Goal: Transaction & Acquisition: Purchase product/service

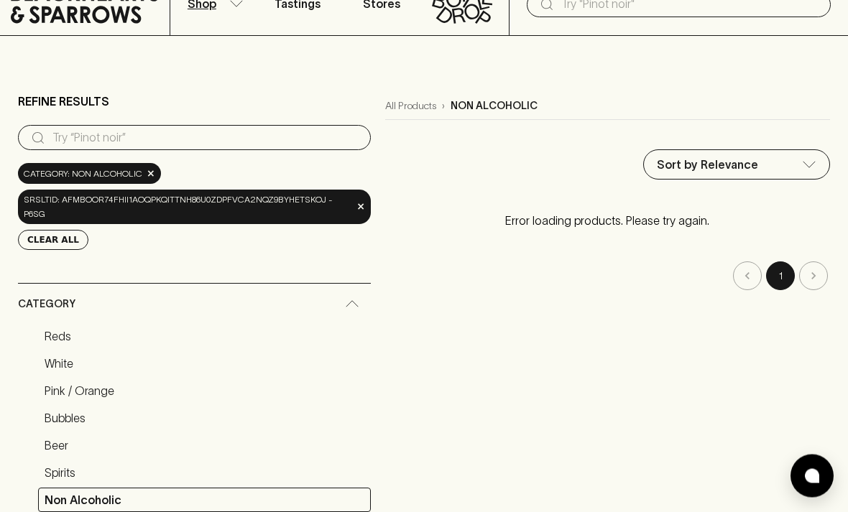
click at [78, 352] on link "White" at bounding box center [204, 364] width 333 height 24
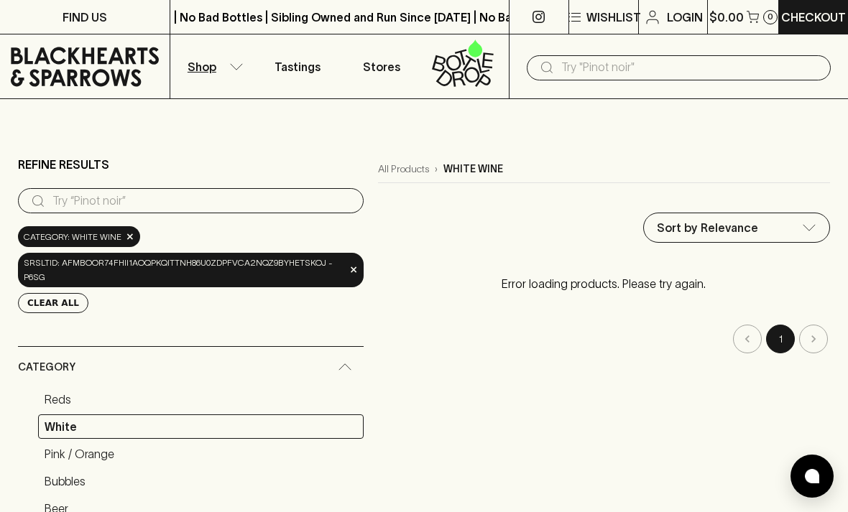
click at [298, 63] on p "Tastings" at bounding box center [297, 66] width 46 height 17
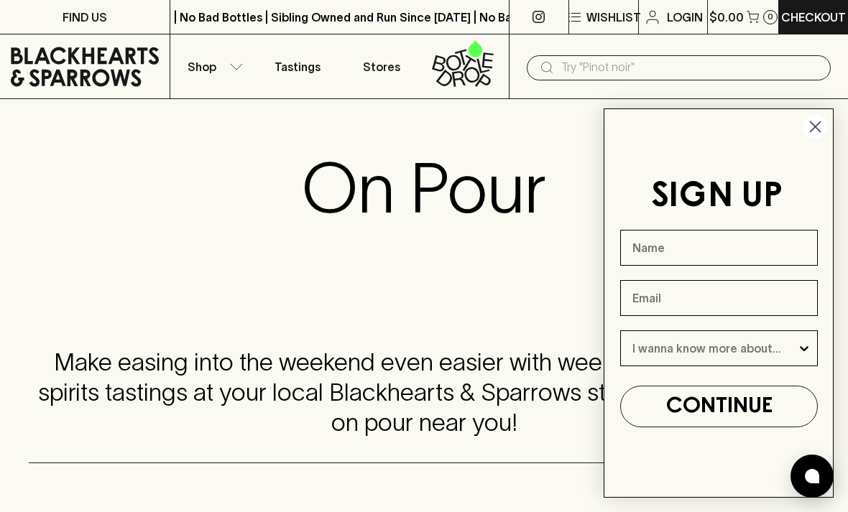
click at [817, 130] on circle "Close dialog" at bounding box center [815, 127] width 24 height 24
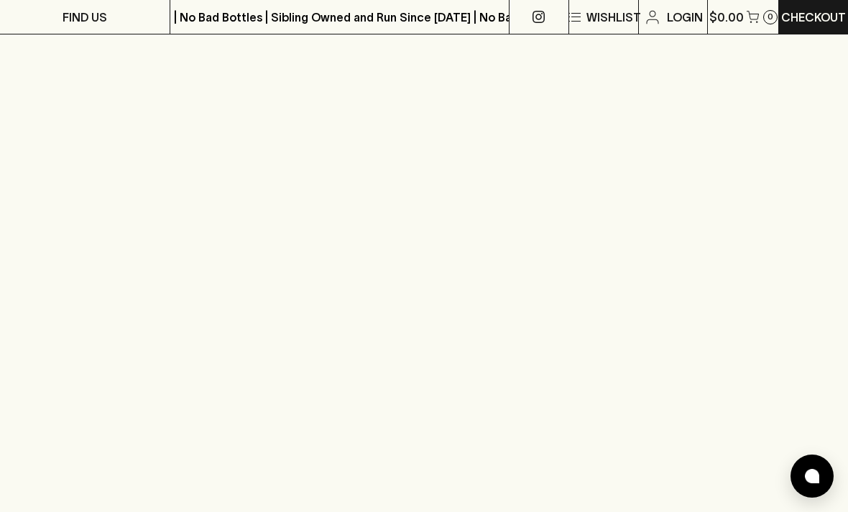
scroll to position [880, 0]
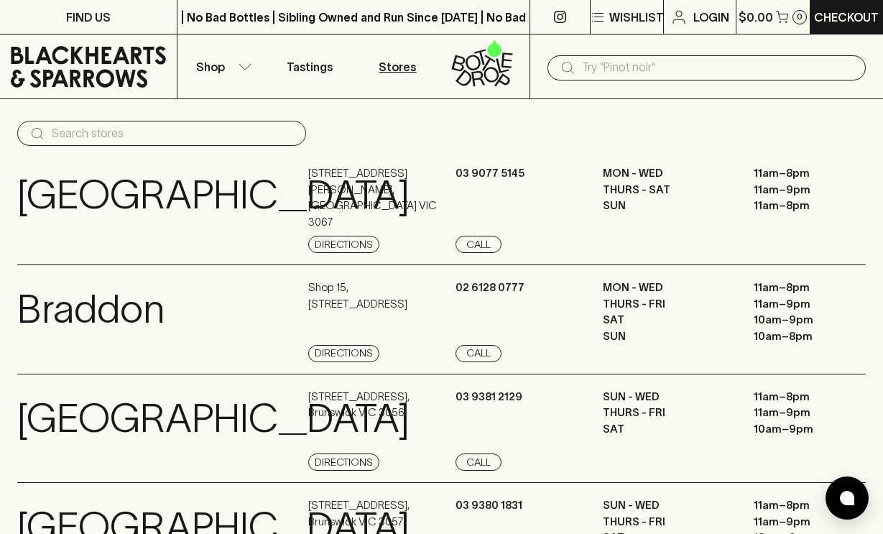
click at [237, 77] on button "Shop" at bounding box center [221, 66] width 88 height 64
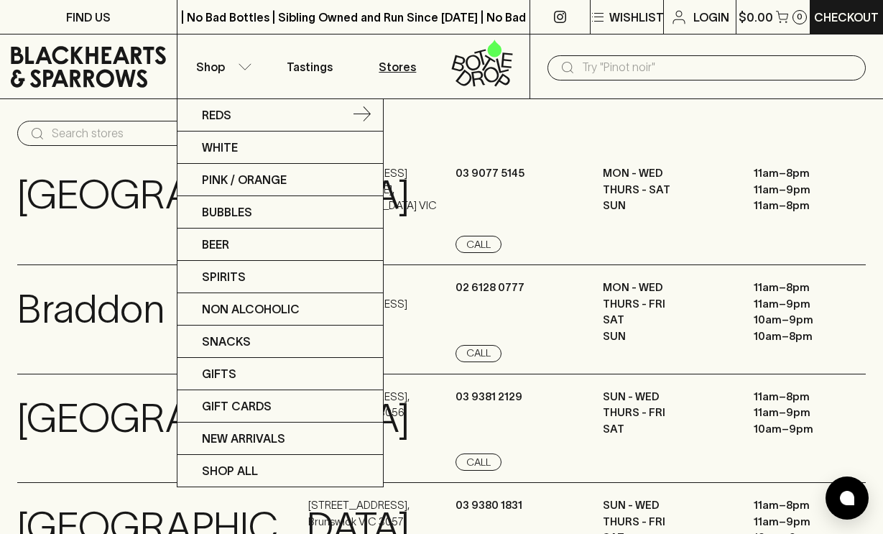
click at [320, 113] on link "Reds" at bounding box center [279, 115] width 205 height 32
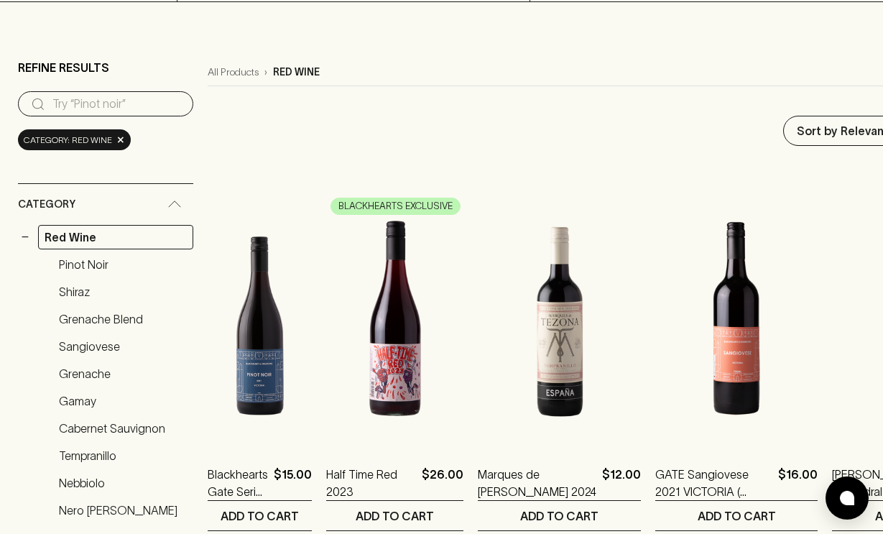
scroll to position [96, 0]
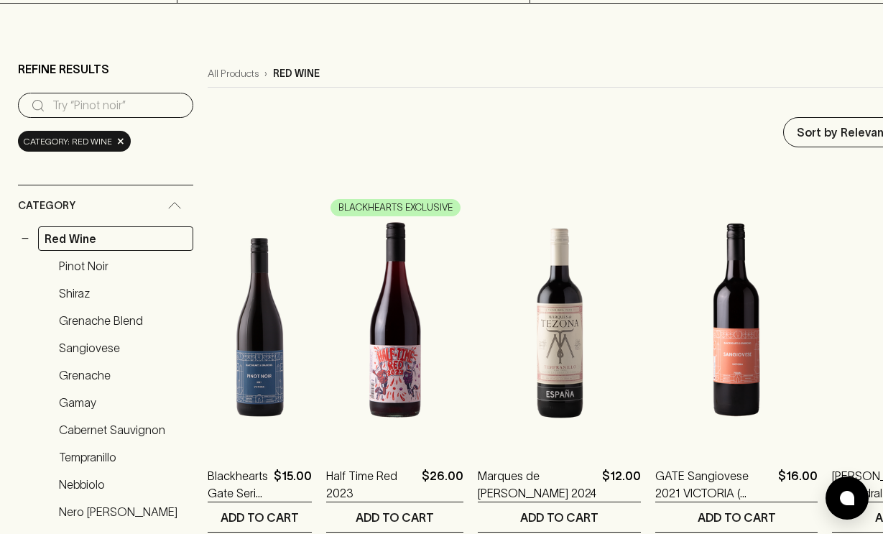
click at [159, 430] on link "Cabernet Sauvignon" at bounding box center [122, 429] width 141 height 24
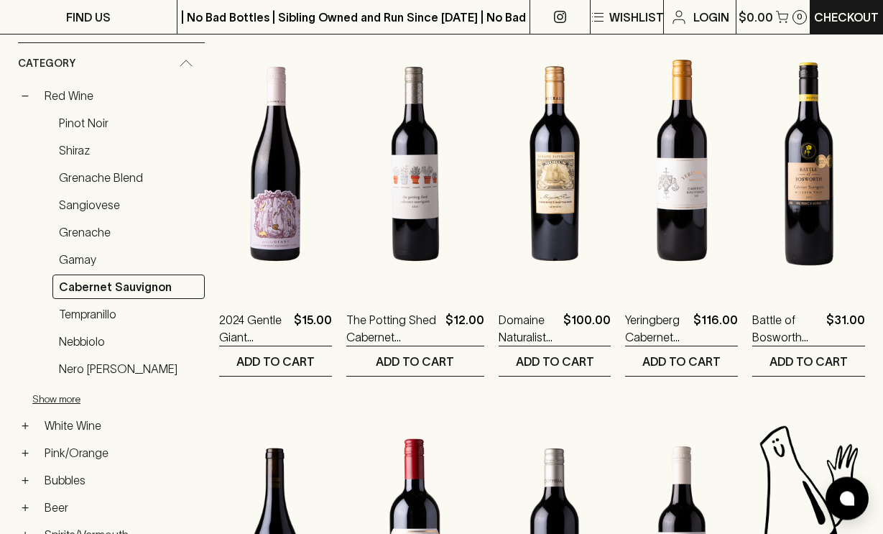
scroll to position [251, 0]
click at [91, 154] on link "Shiraz" at bounding box center [128, 151] width 152 height 24
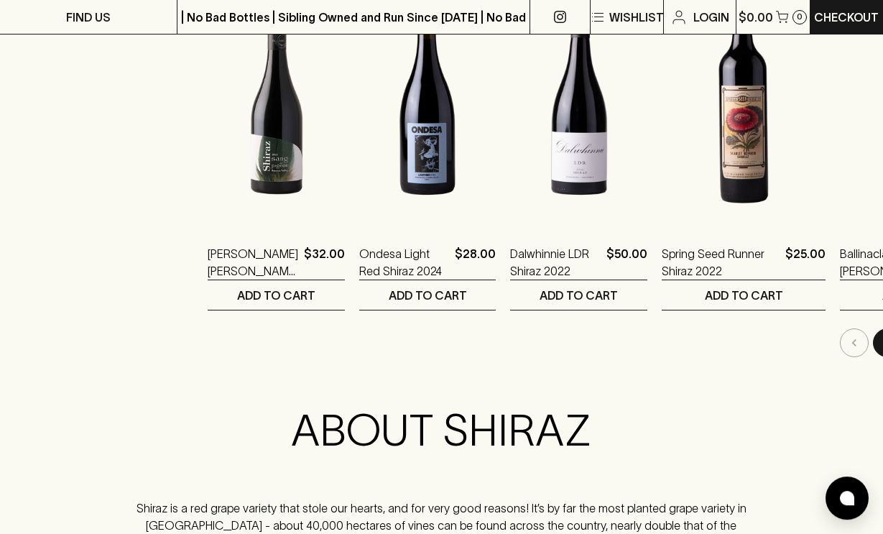
scroll to position [1480, 0]
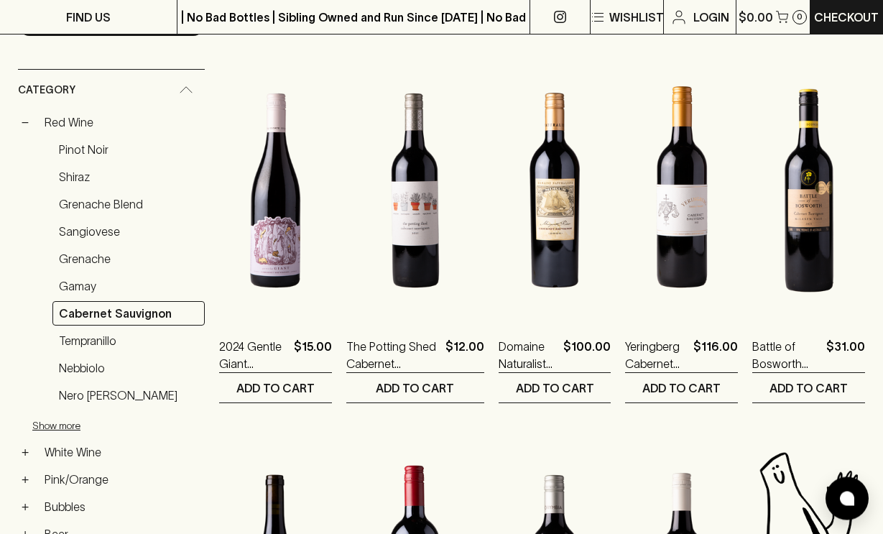
scroll to position [223, 0]
